Goal: Task Accomplishment & Management: Manage account settings

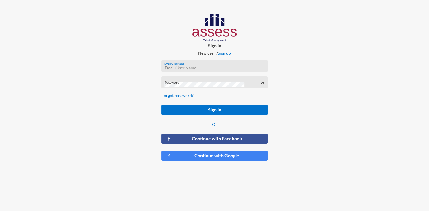
click at [200, 66] on input "Email/User Name" at bounding box center [214, 68] width 100 height 5
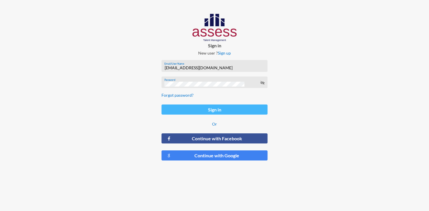
type input "mohamedkadry607@yahoo.com"
click at [211, 110] on button "Sign in" at bounding box center [215, 110] width 106 height 10
